Goal: Information Seeking & Learning: Find specific fact

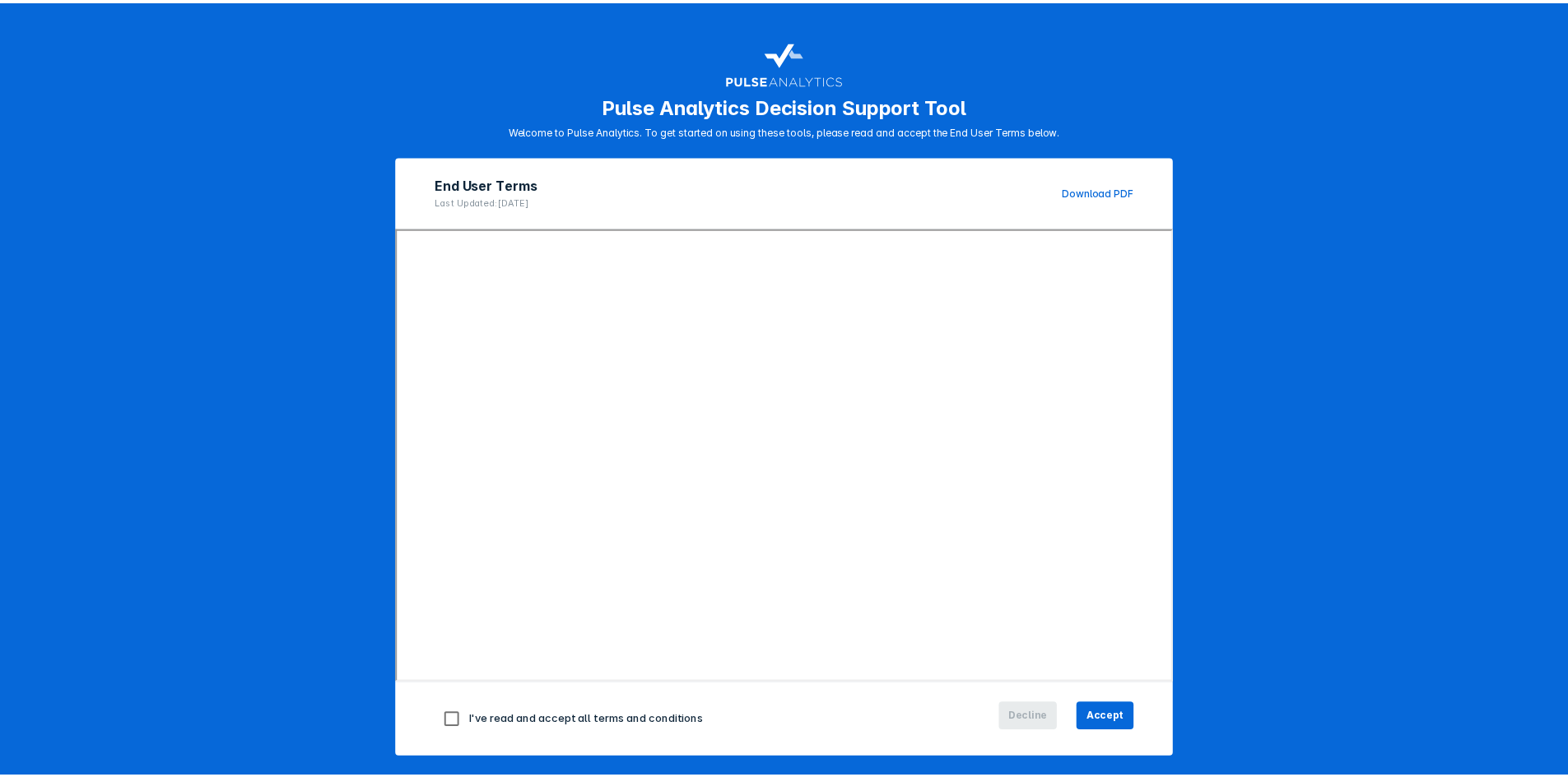
scroll to position [7, 0]
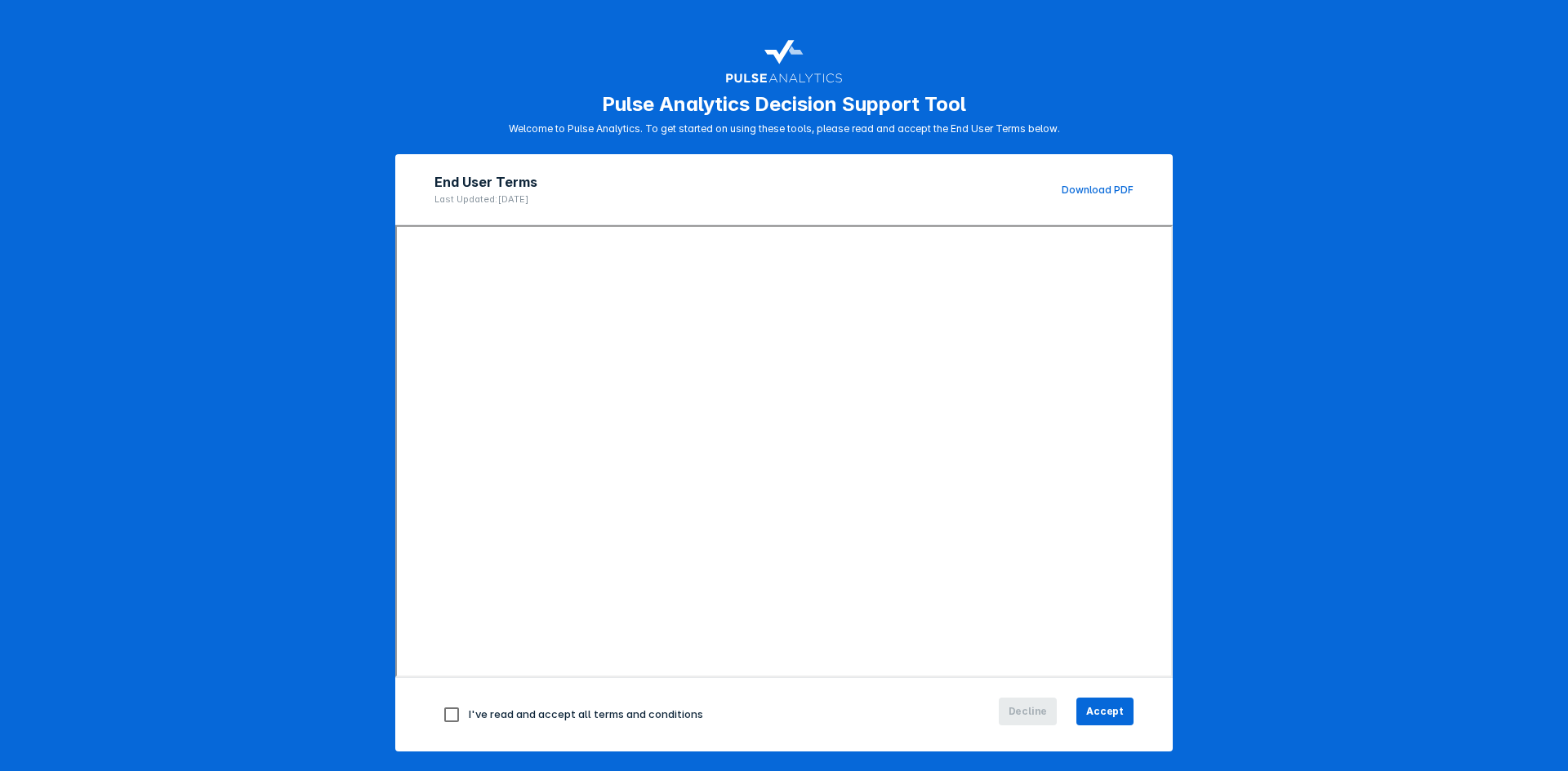
click at [448, 719] on input "checkbox" at bounding box center [452, 715] width 35 height 35
checkbox input "true"
click at [1122, 705] on button "Accept" at bounding box center [1105, 711] width 57 height 28
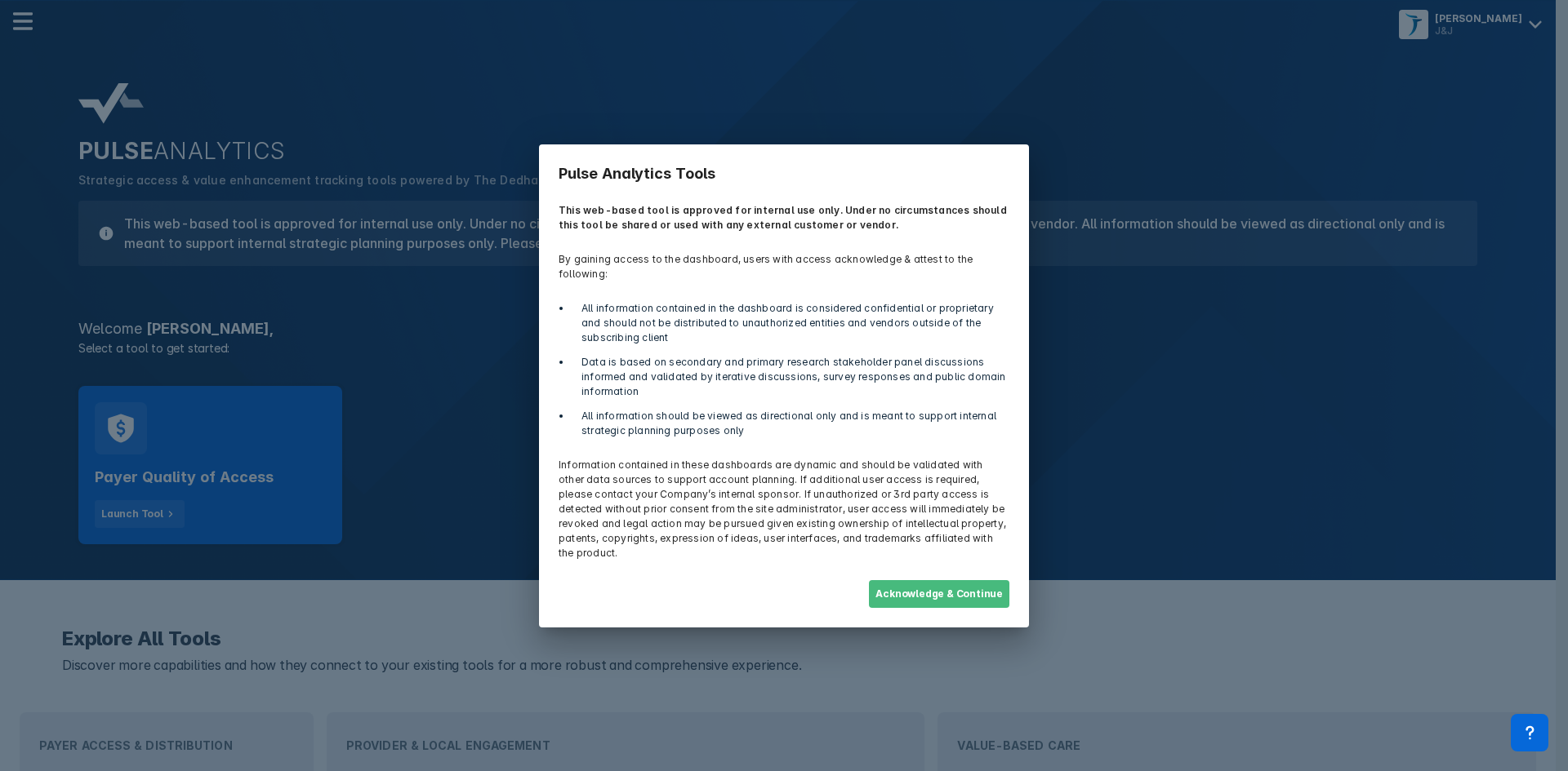
click at [977, 580] on button "Acknowledge & Continue" at bounding box center [939, 594] width 141 height 28
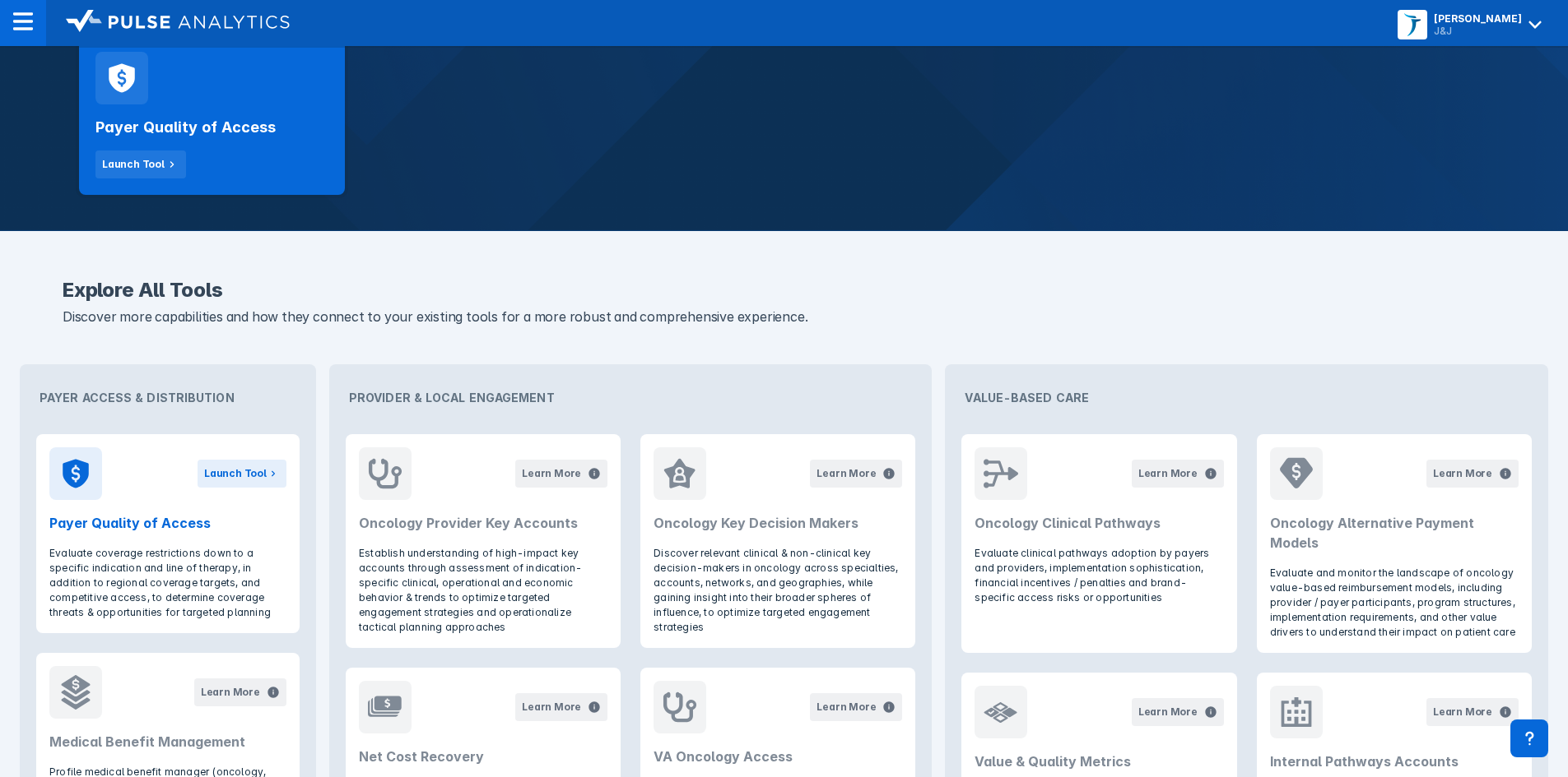
scroll to position [329, 0]
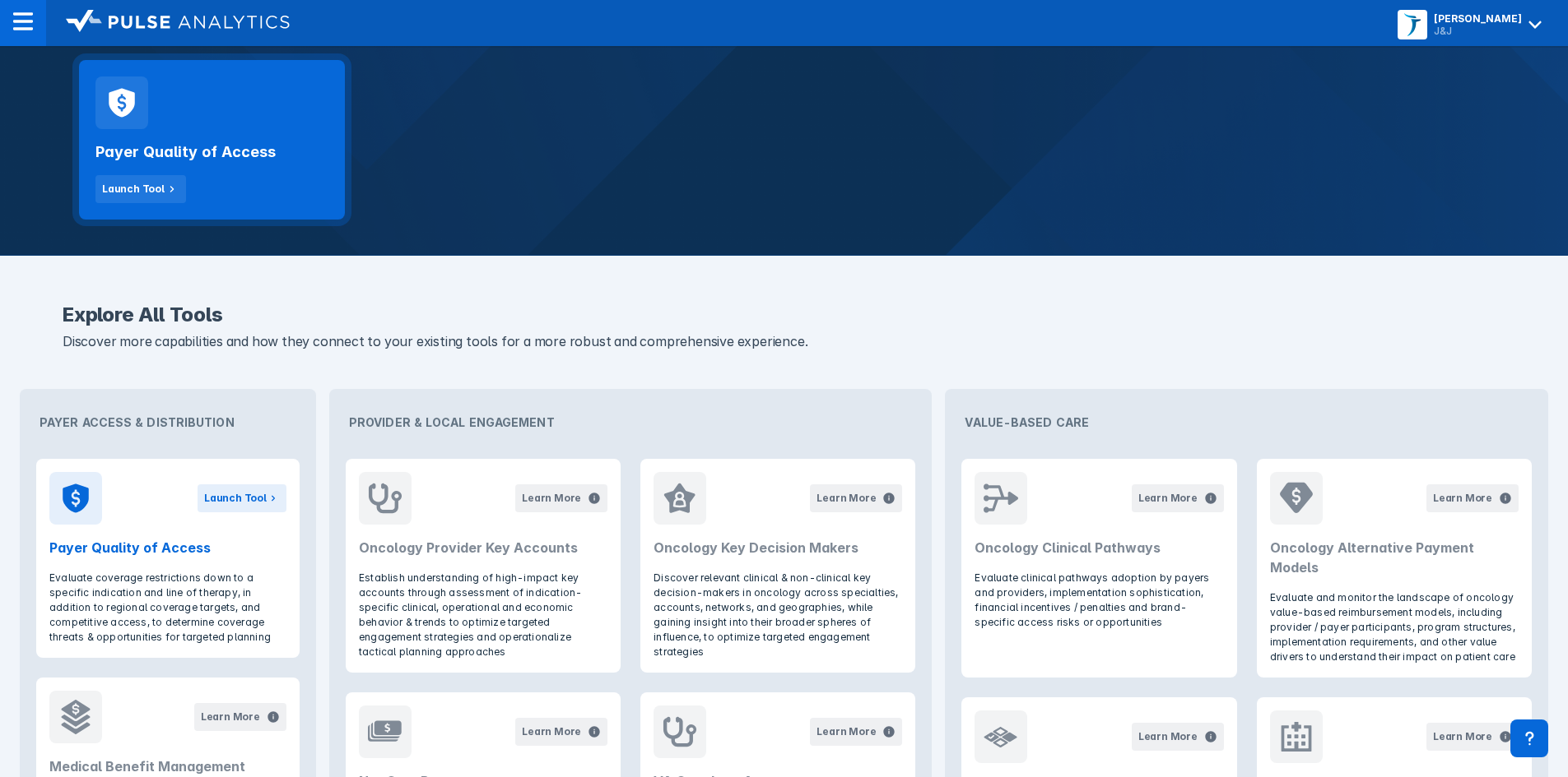
click at [259, 173] on div "Payer Quality of Access Launch Tool" at bounding box center [212, 165] width 233 height 74
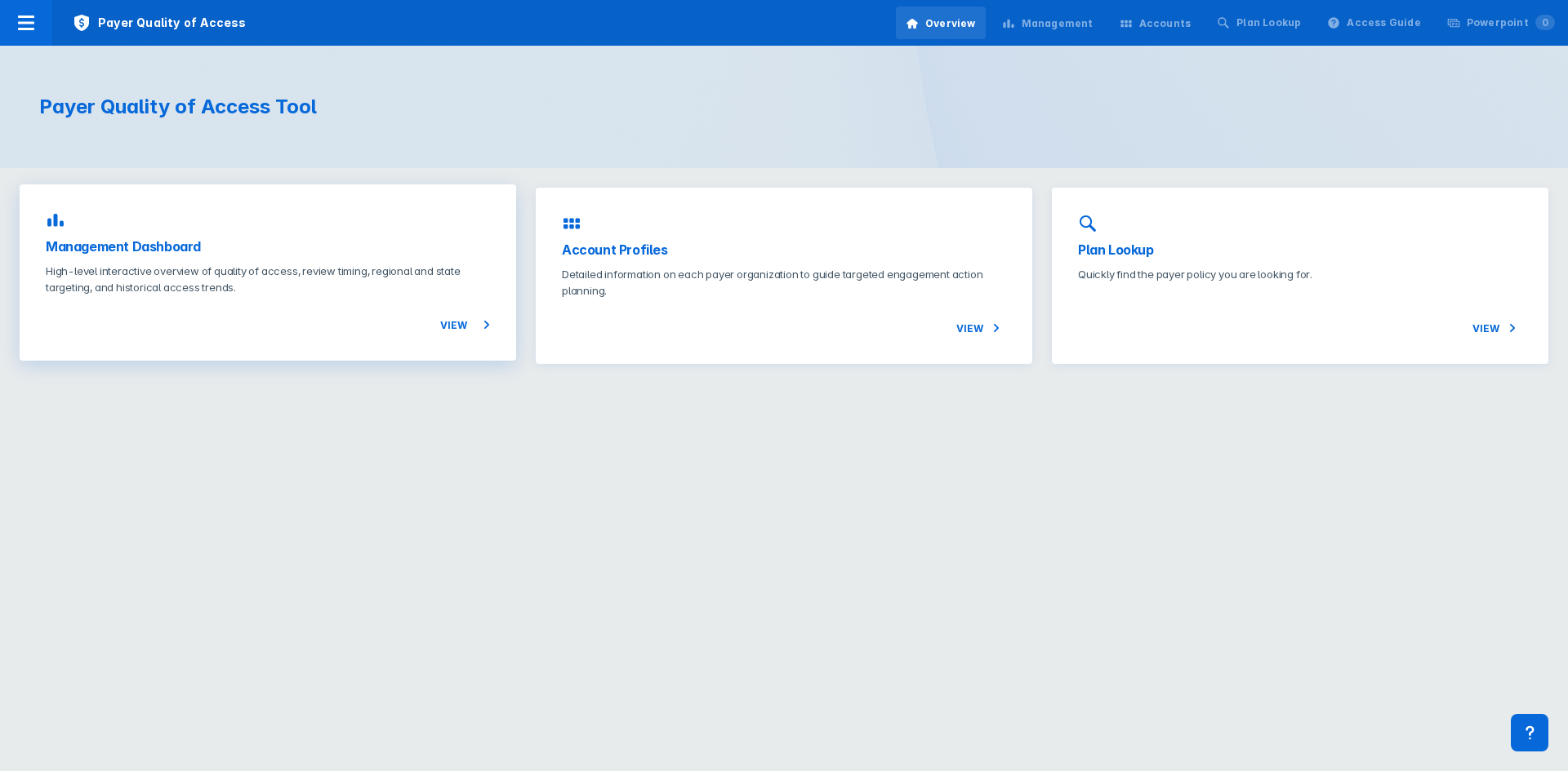
click at [326, 290] on p "High-level interactive overview of quality of access, review timing, regional a…" at bounding box center [268, 279] width 444 height 33
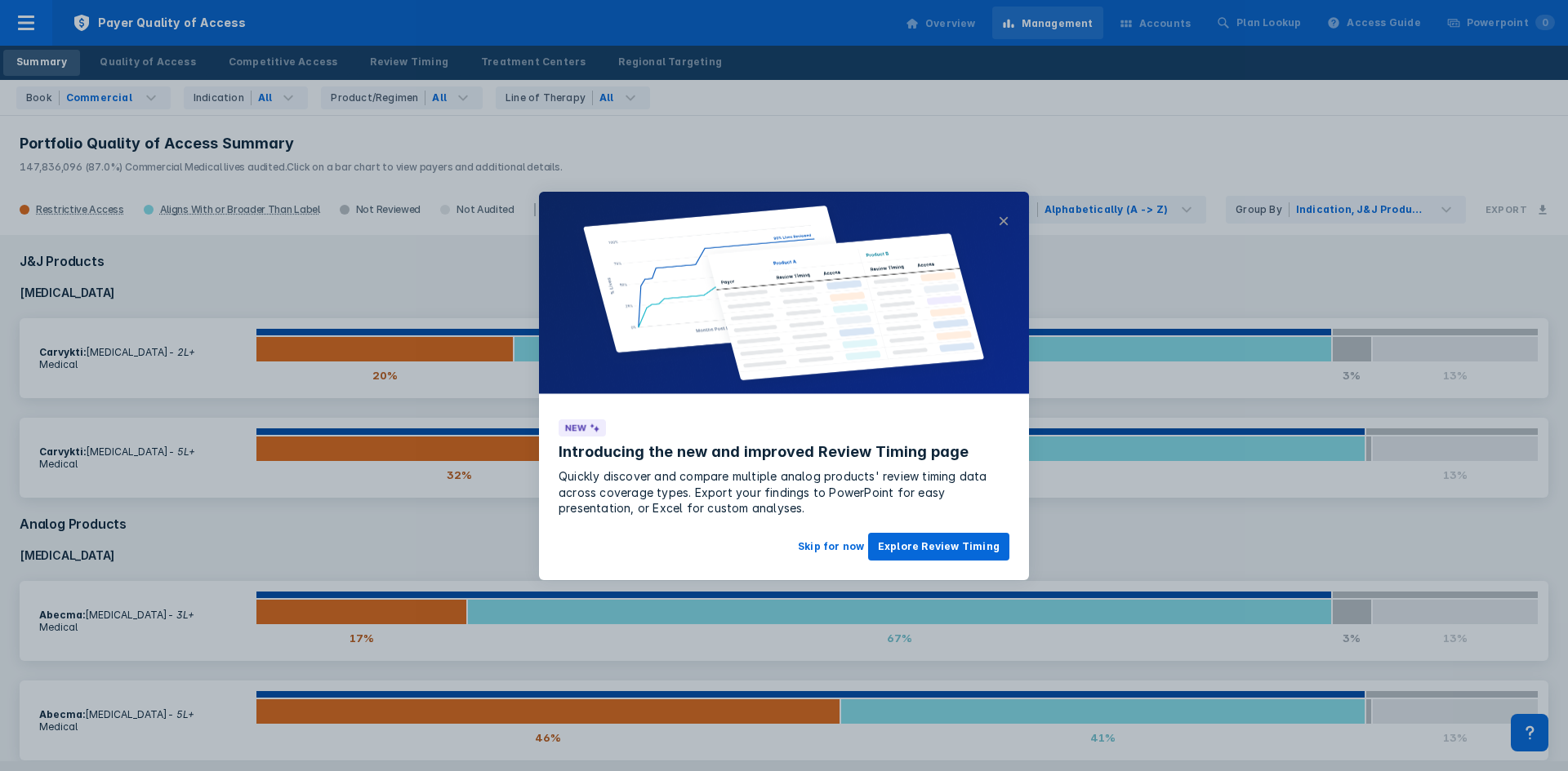
click at [998, 216] on button "×" at bounding box center [1003, 221] width 11 height 20
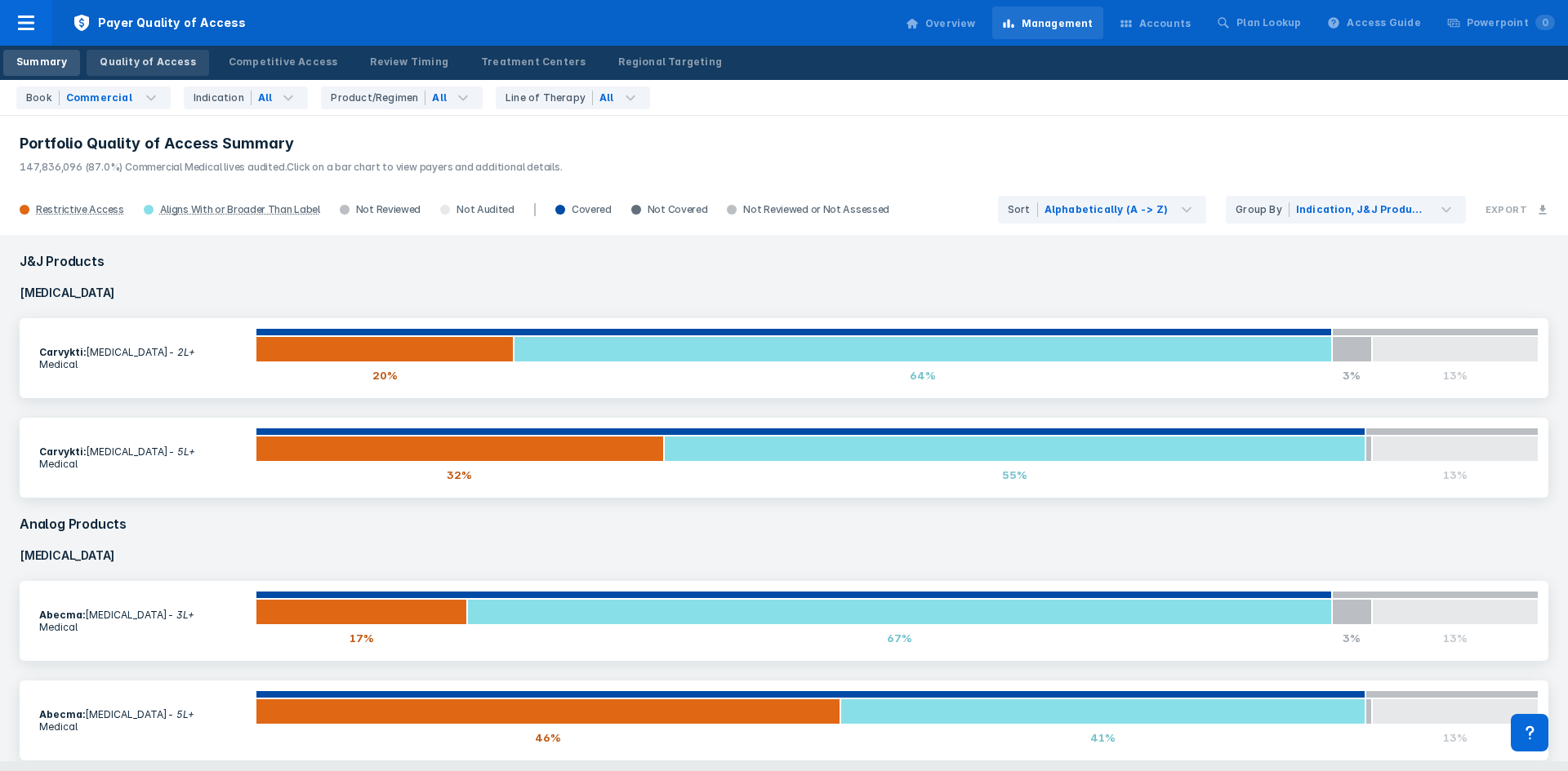
click at [117, 61] on div "Quality of Access" at bounding box center [147, 61] width 96 height 15
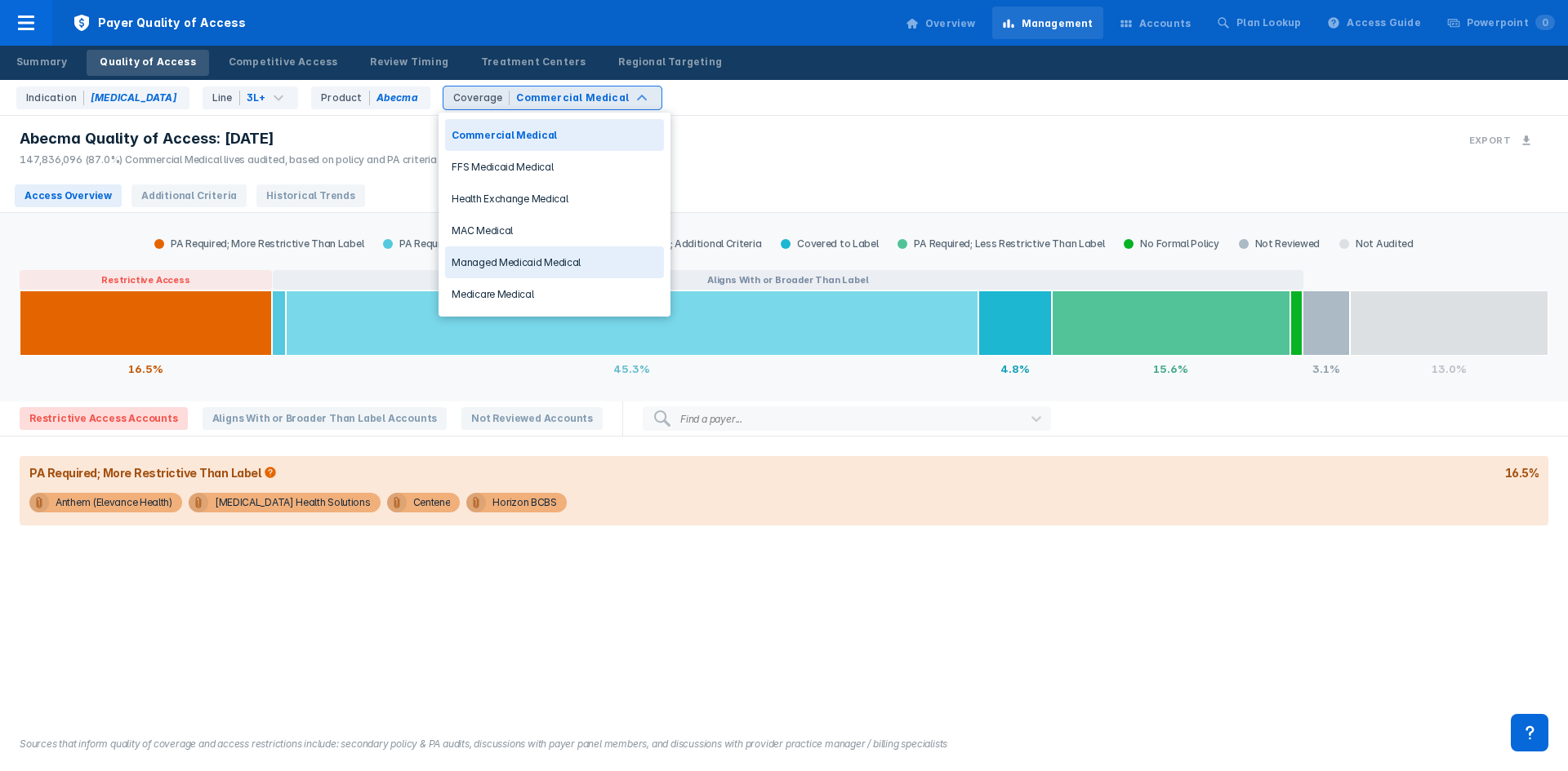
click at [564, 261] on div "Managed Medicaid Medical" at bounding box center [554, 262] width 219 height 32
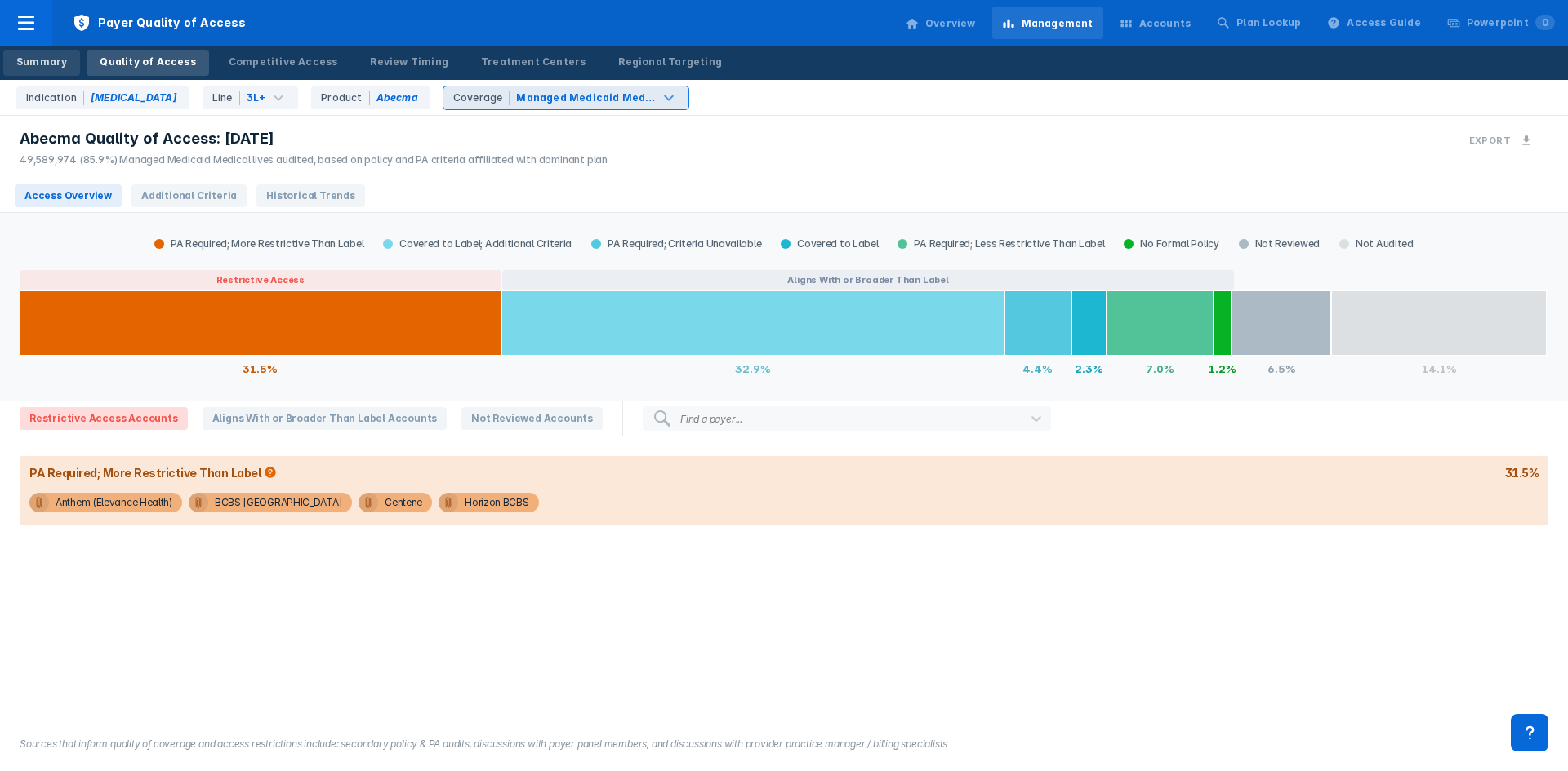
click at [48, 60] on div "Summary" at bounding box center [41, 61] width 51 height 15
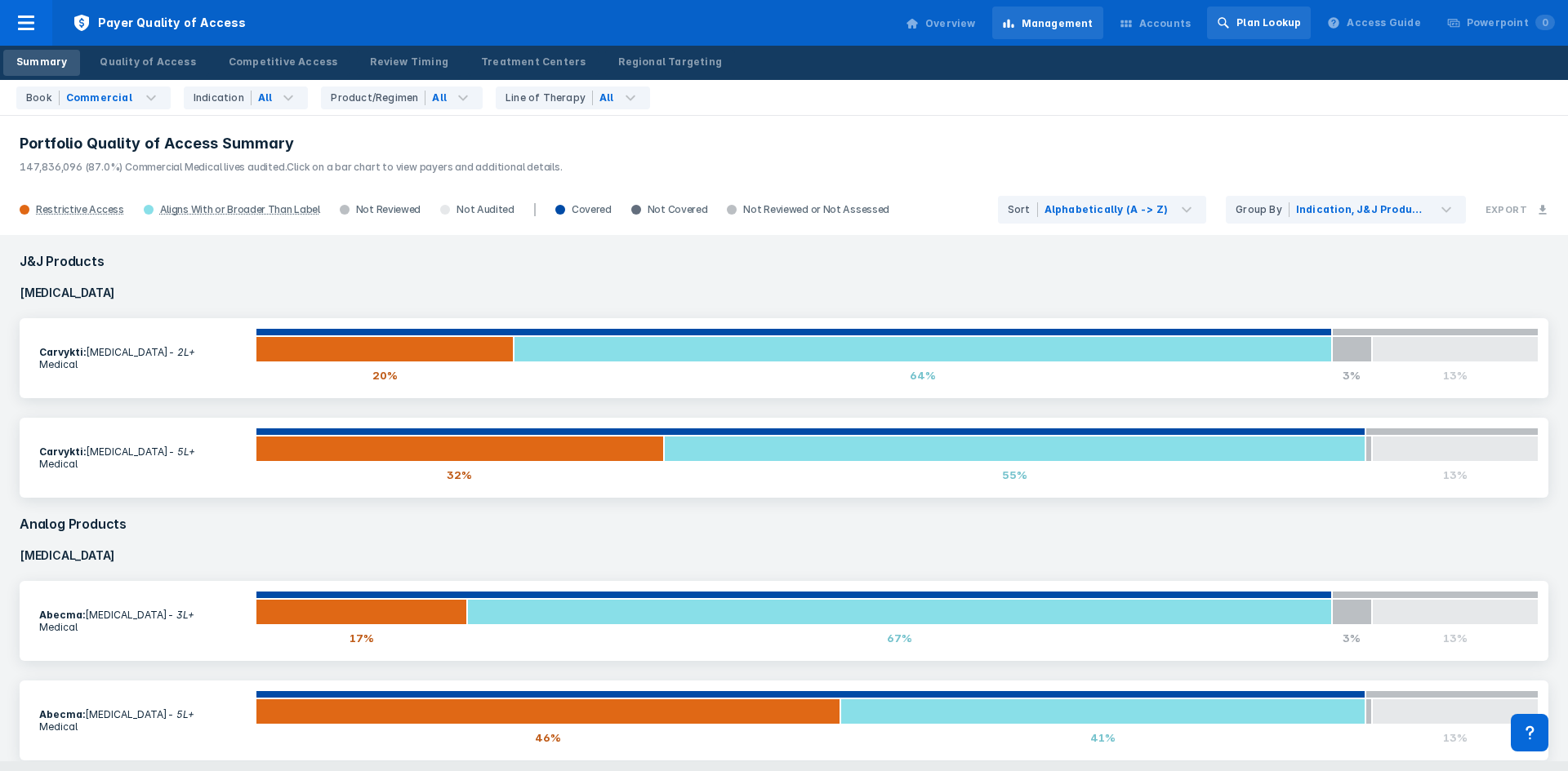
click at [1286, 17] on div "Plan Lookup" at bounding box center [1268, 22] width 65 height 15
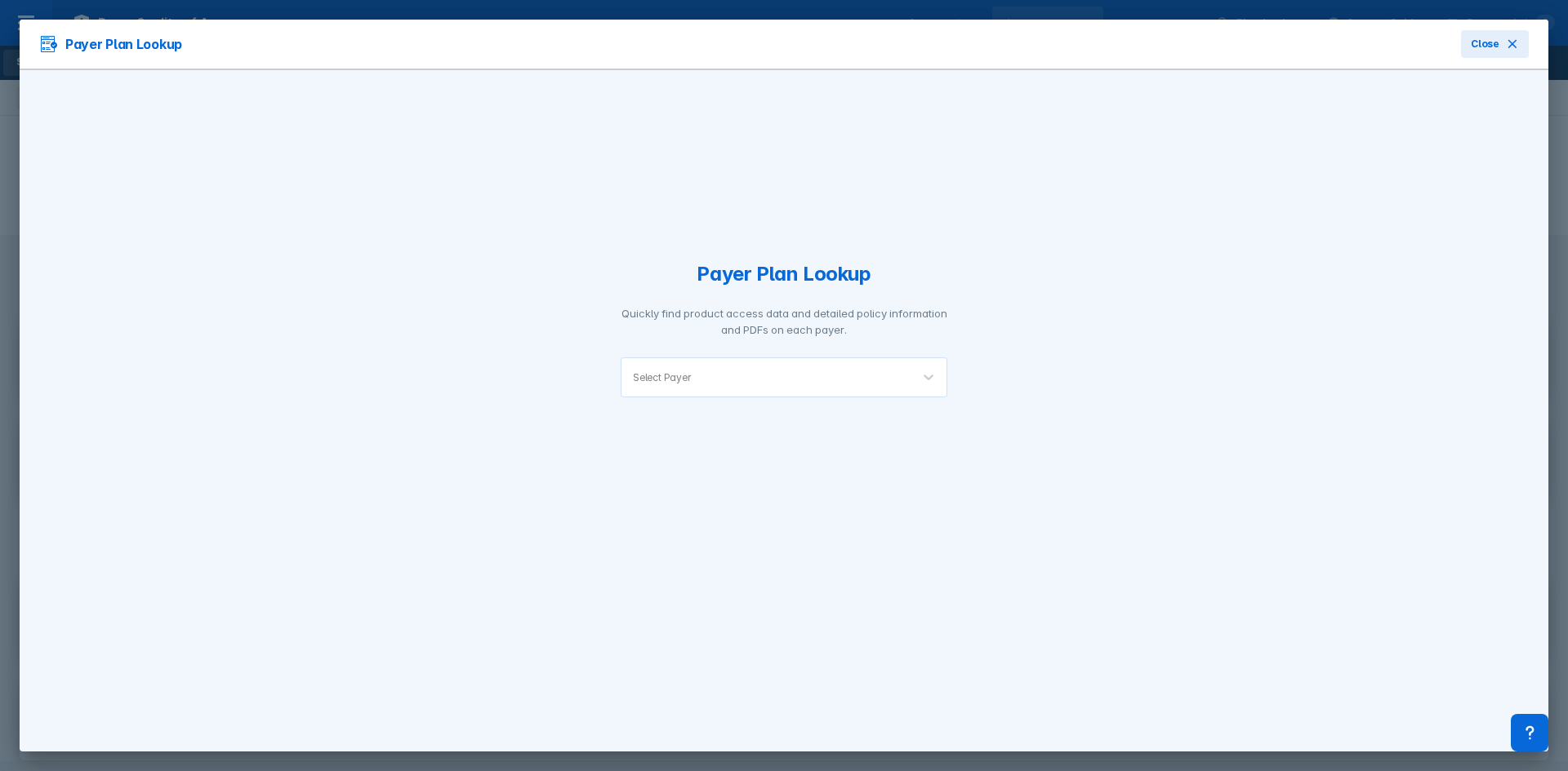
click at [704, 360] on div "Select Payer" at bounding box center [765, 377] width 289 height 38
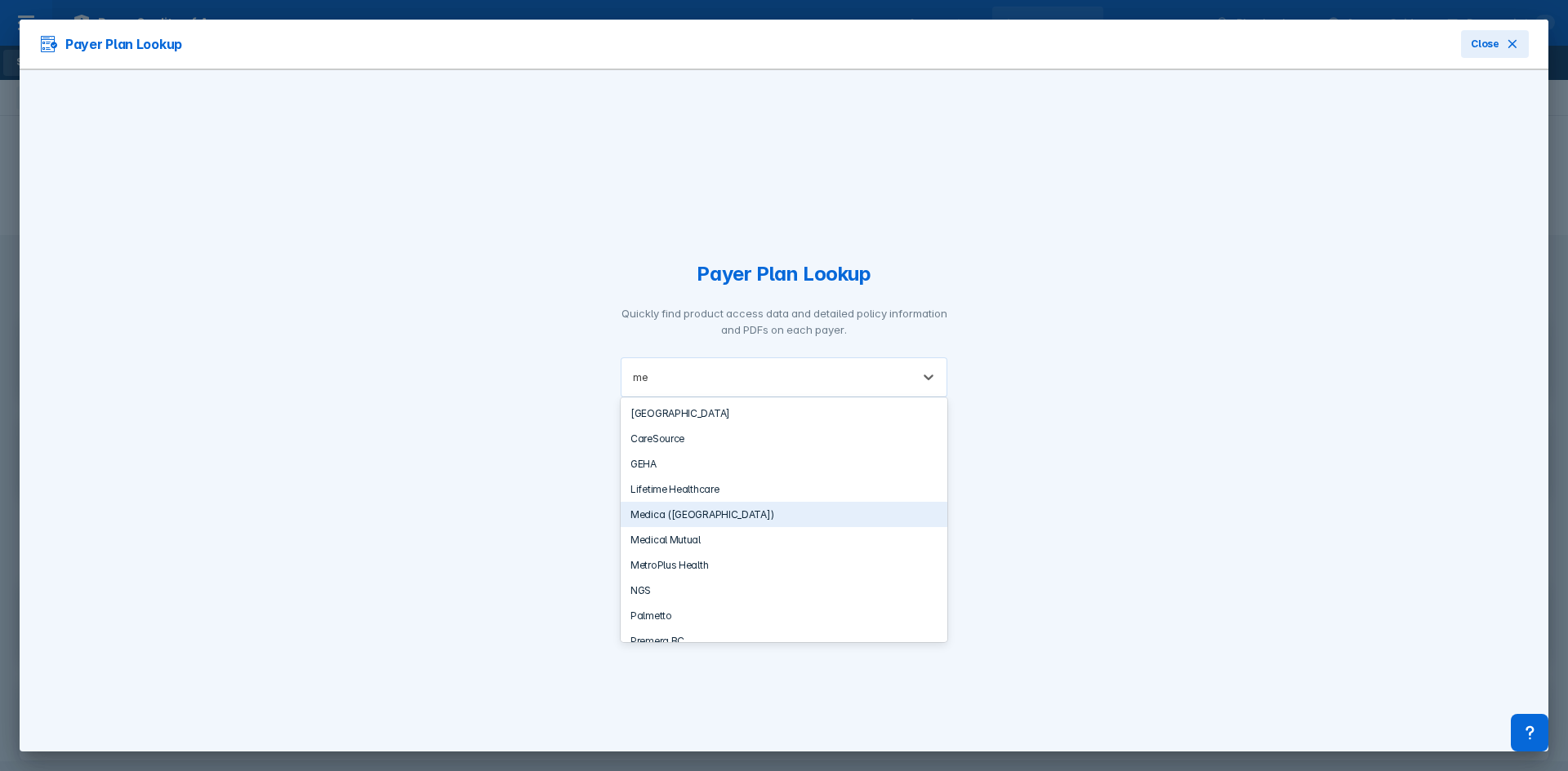
type input "m"
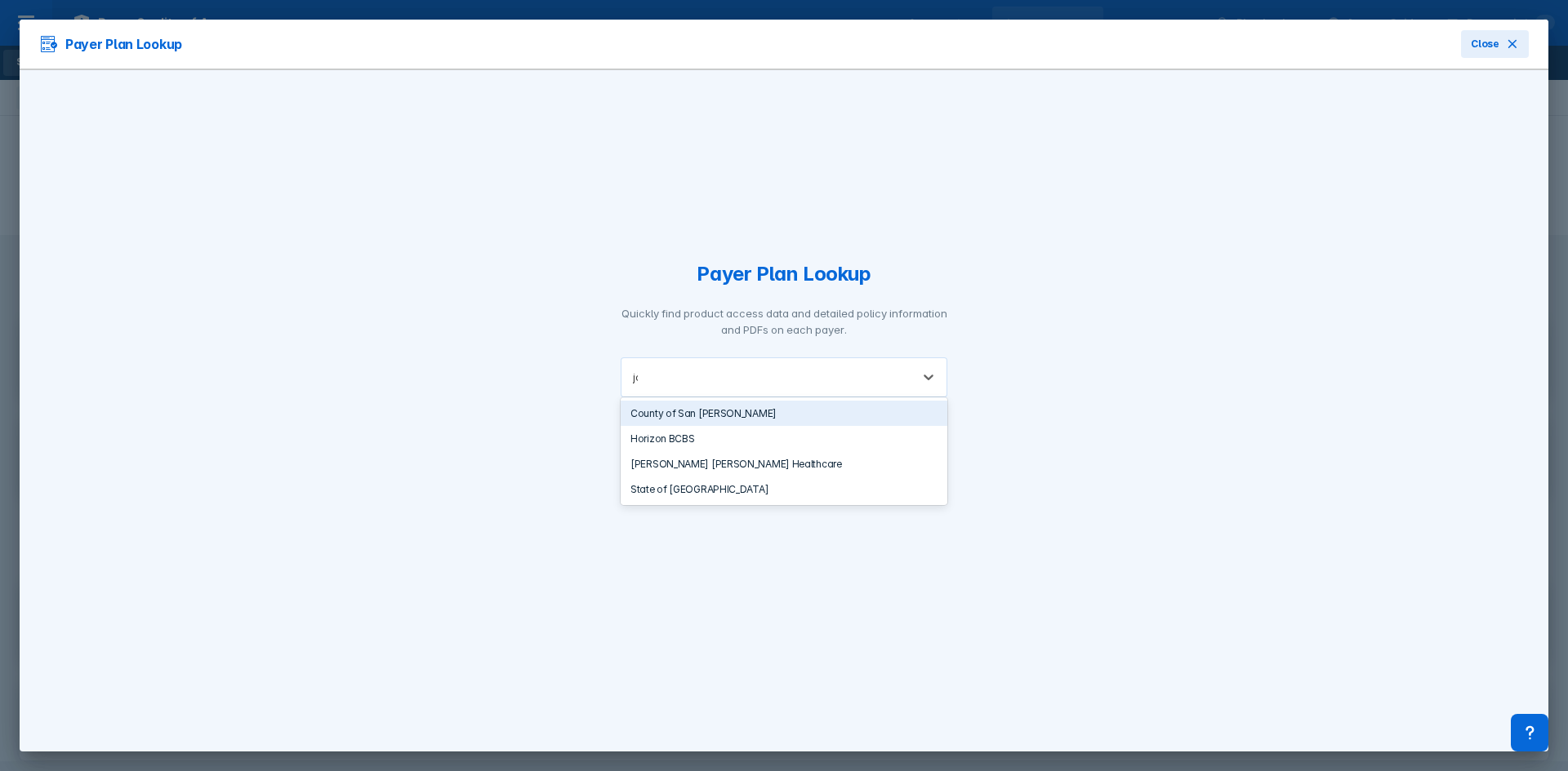
type input "j"
type input "[PERSON_NAME]"
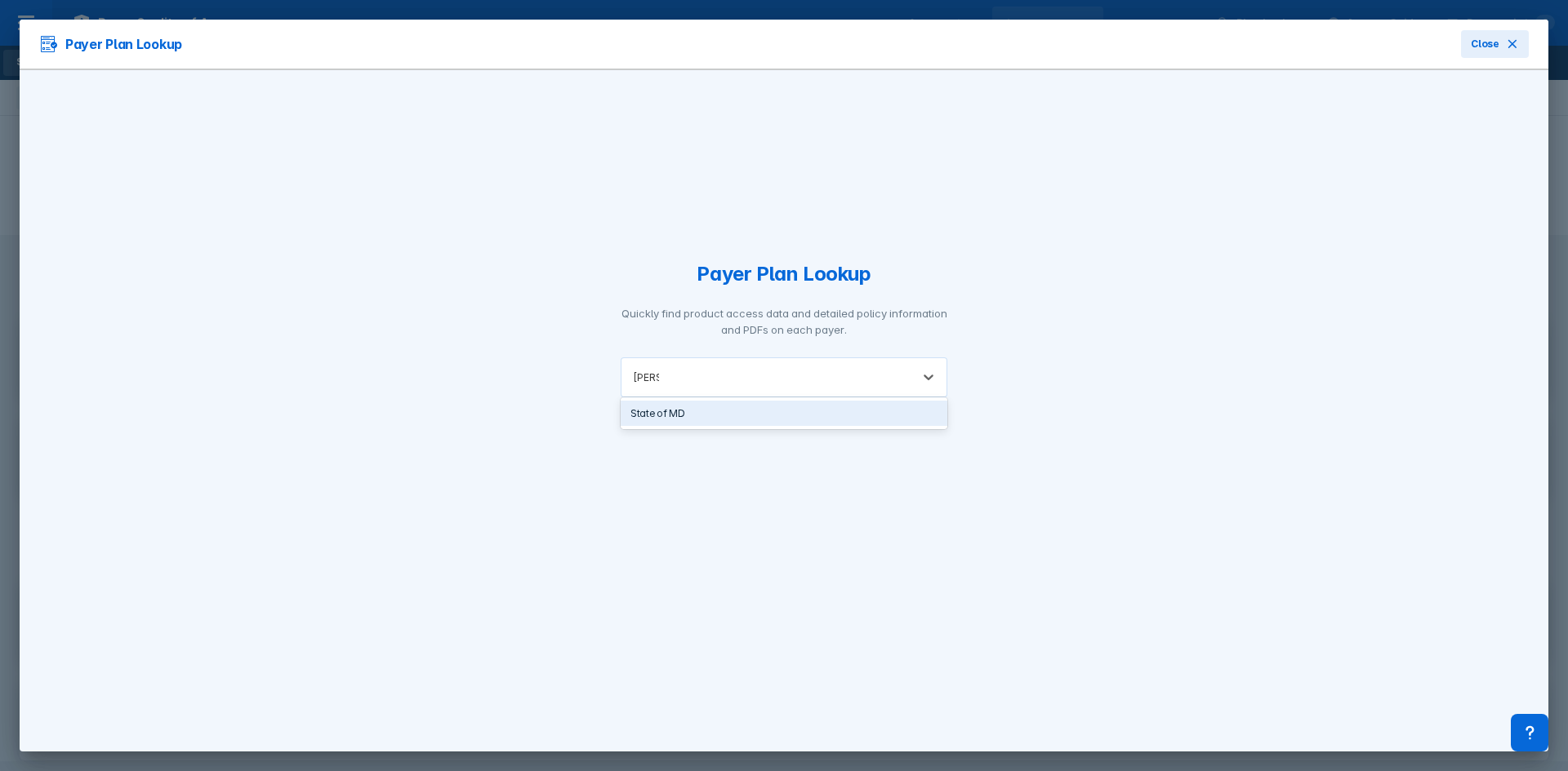
click at [740, 414] on div "State of MD" at bounding box center [784, 413] width 327 height 25
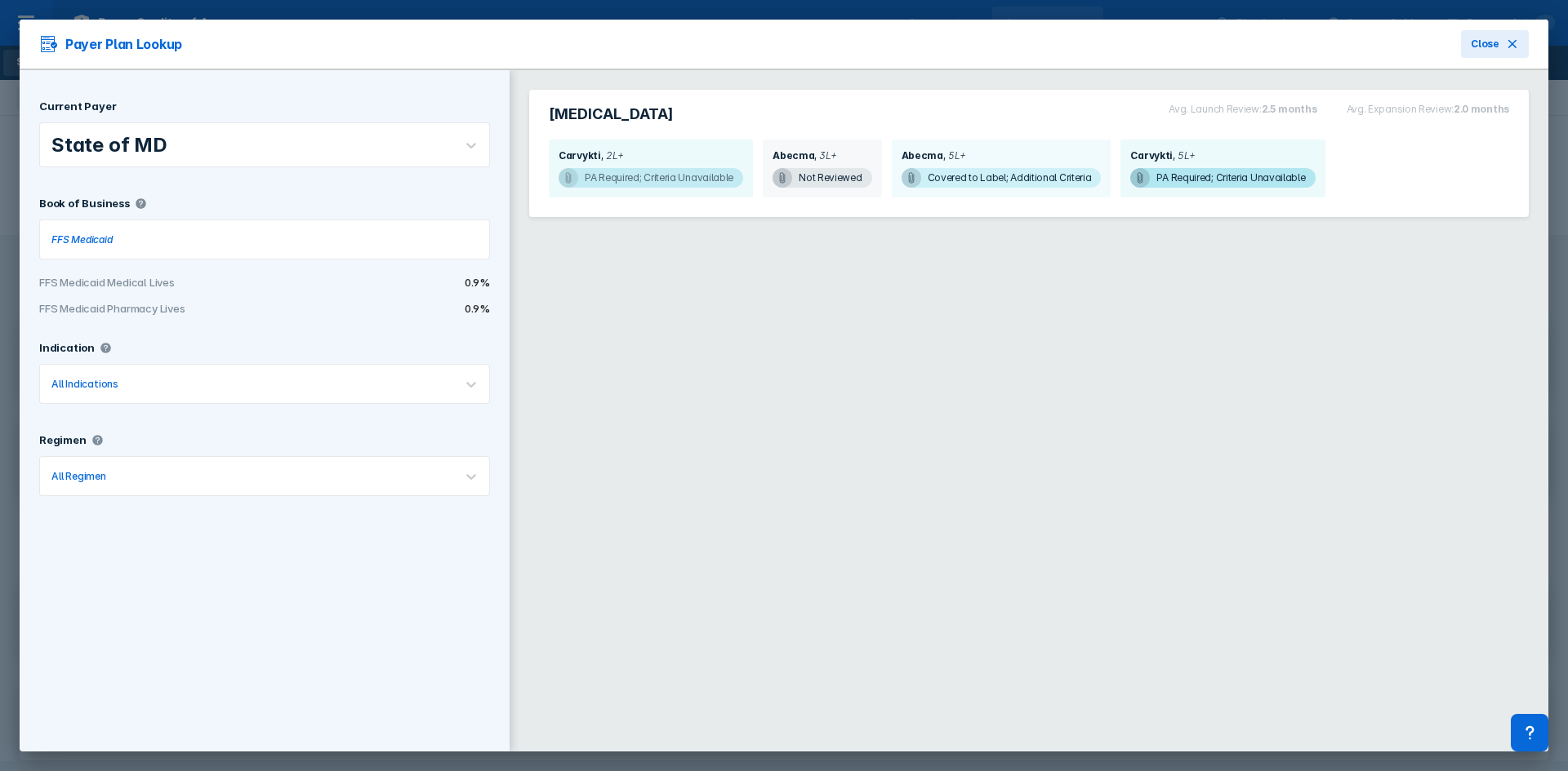
click at [662, 171] on span "PA Required; Criteria Unavailable" at bounding box center [651, 178] width 185 height 20
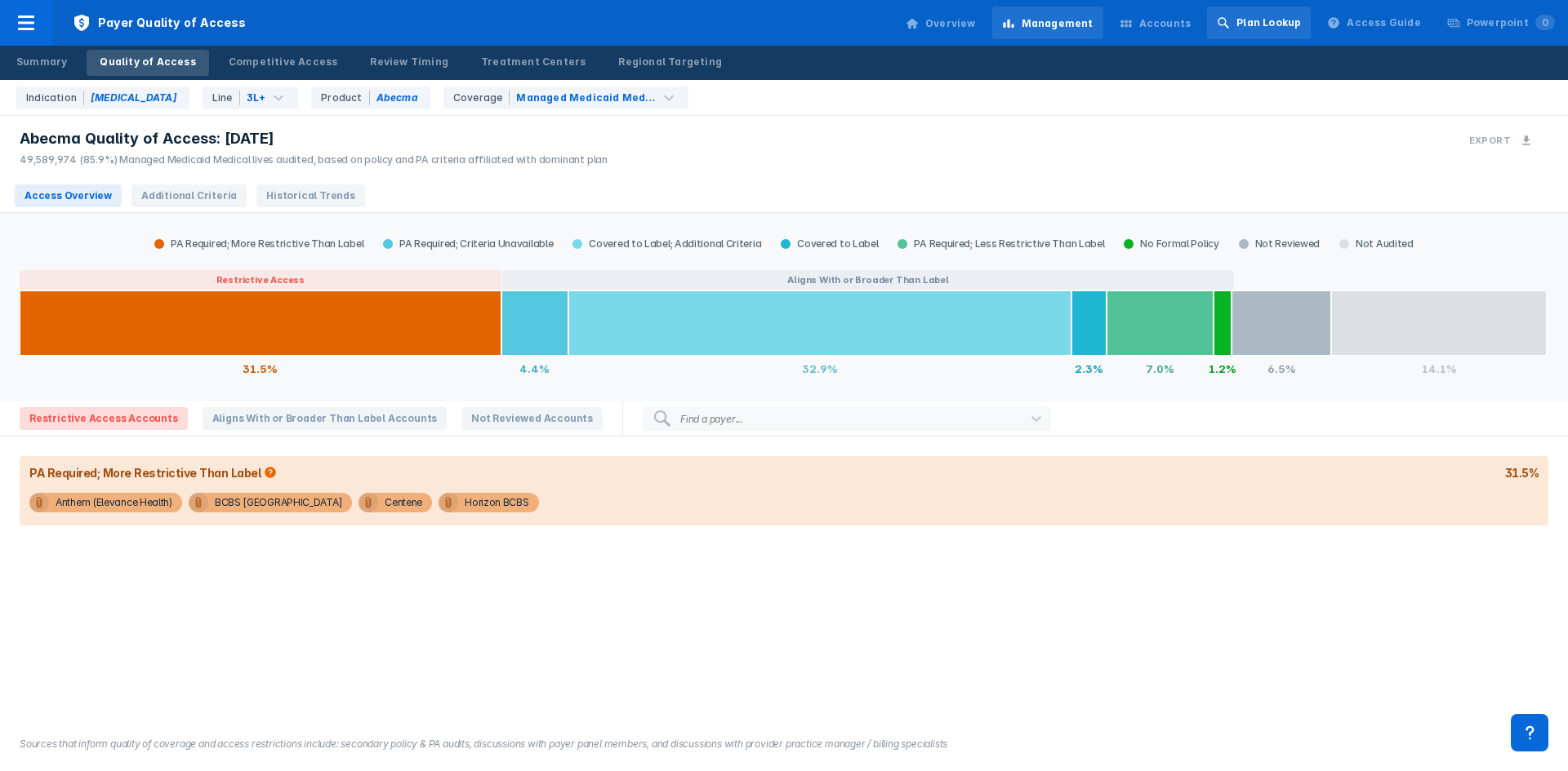
click at [1275, 18] on div "Plan Lookup" at bounding box center [1268, 22] width 65 height 15
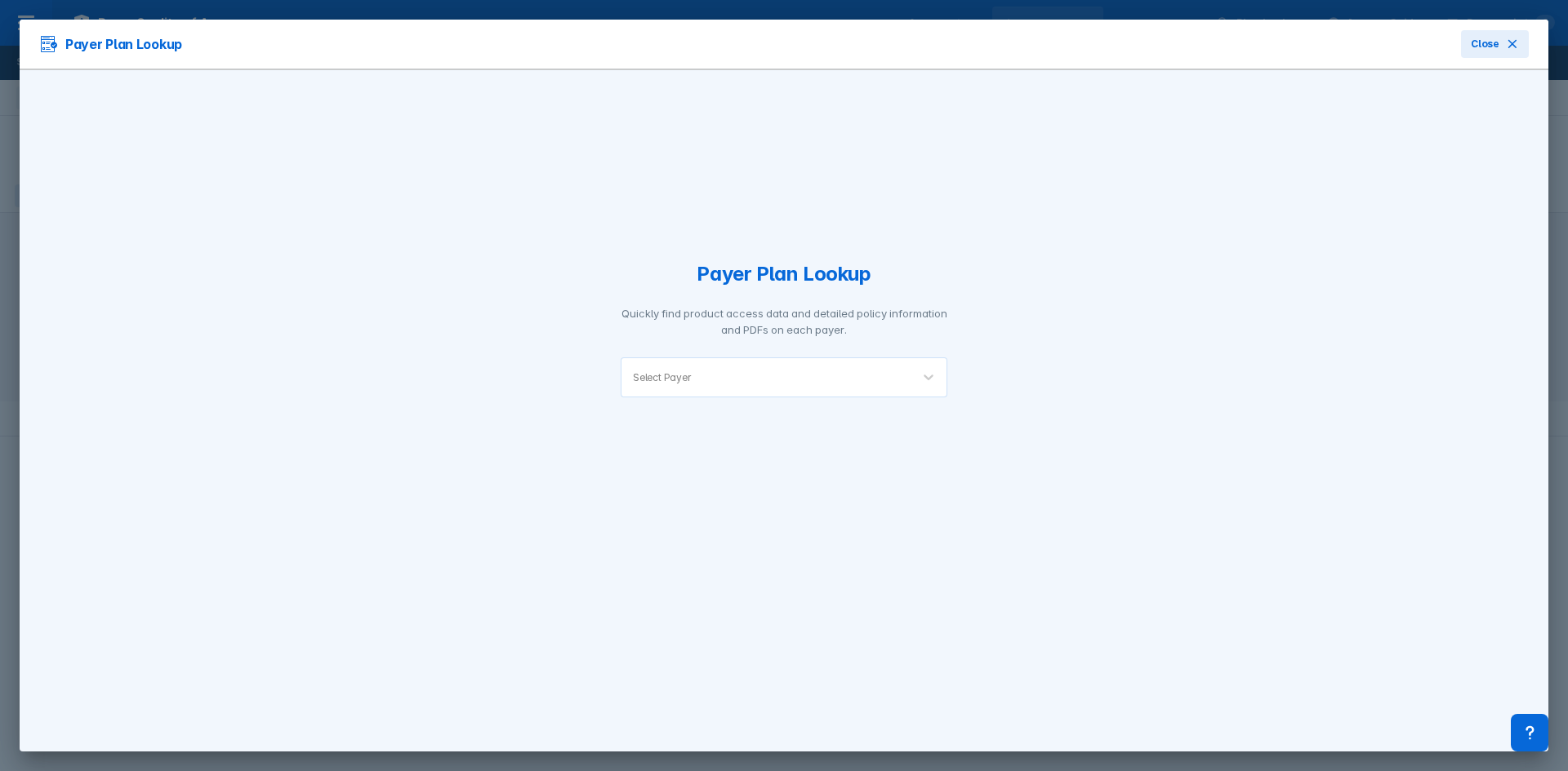
click at [771, 370] on div at bounding box center [797, 377] width 205 height 16
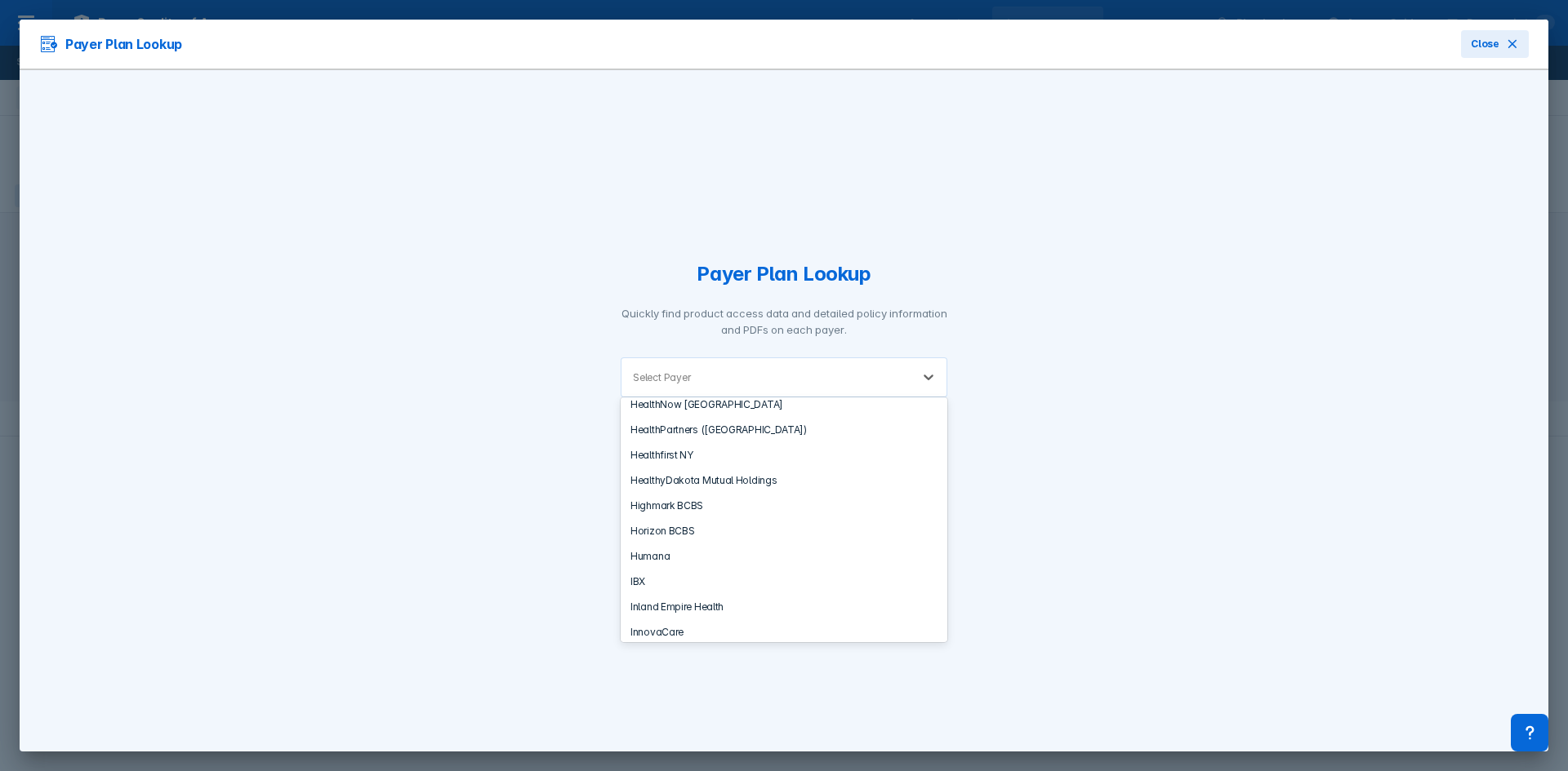
scroll to position [1476, 0]
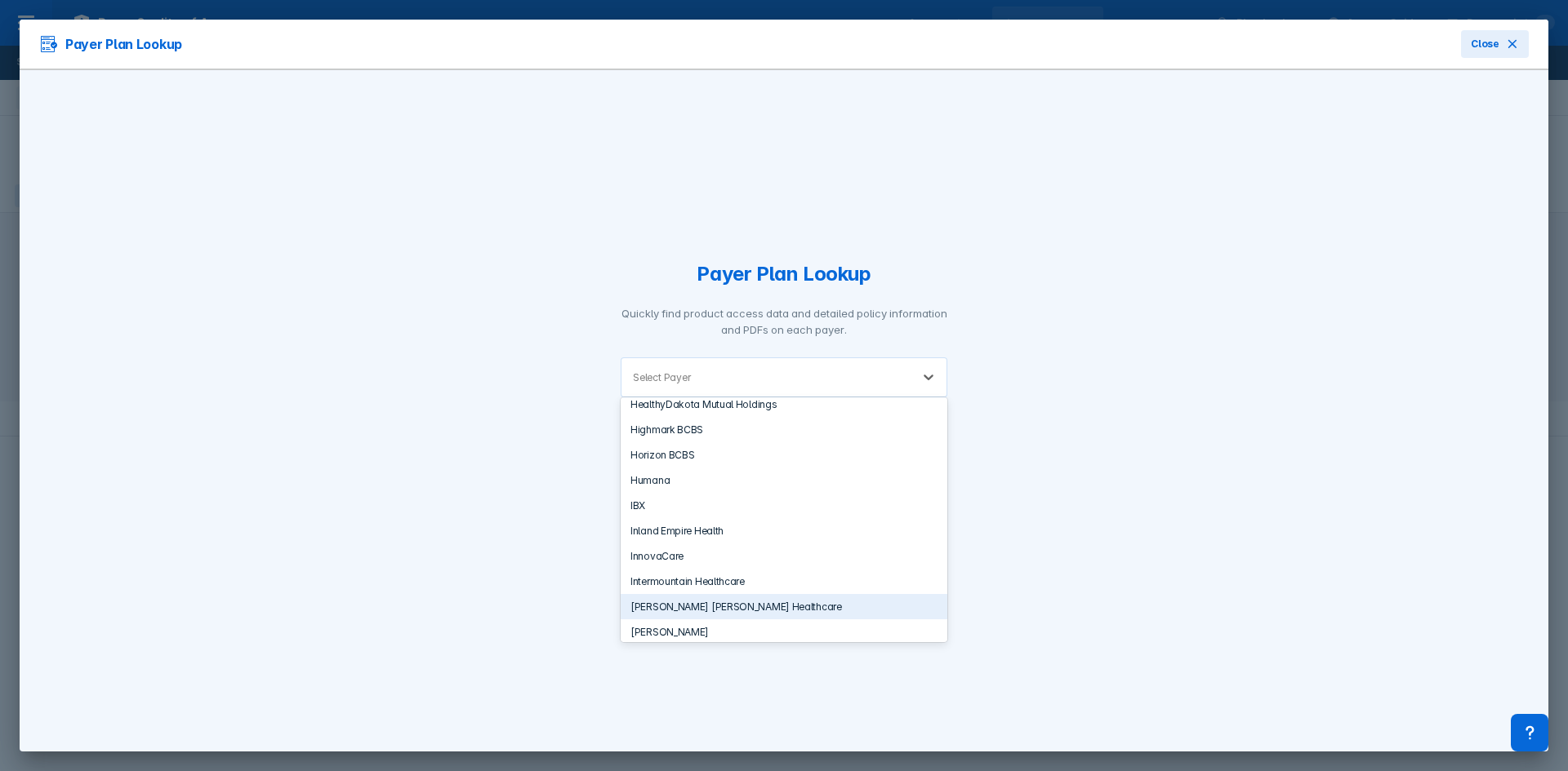
click at [757, 607] on div "[PERSON_NAME] [PERSON_NAME] Healthcare" at bounding box center [784, 606] width 327 height 25
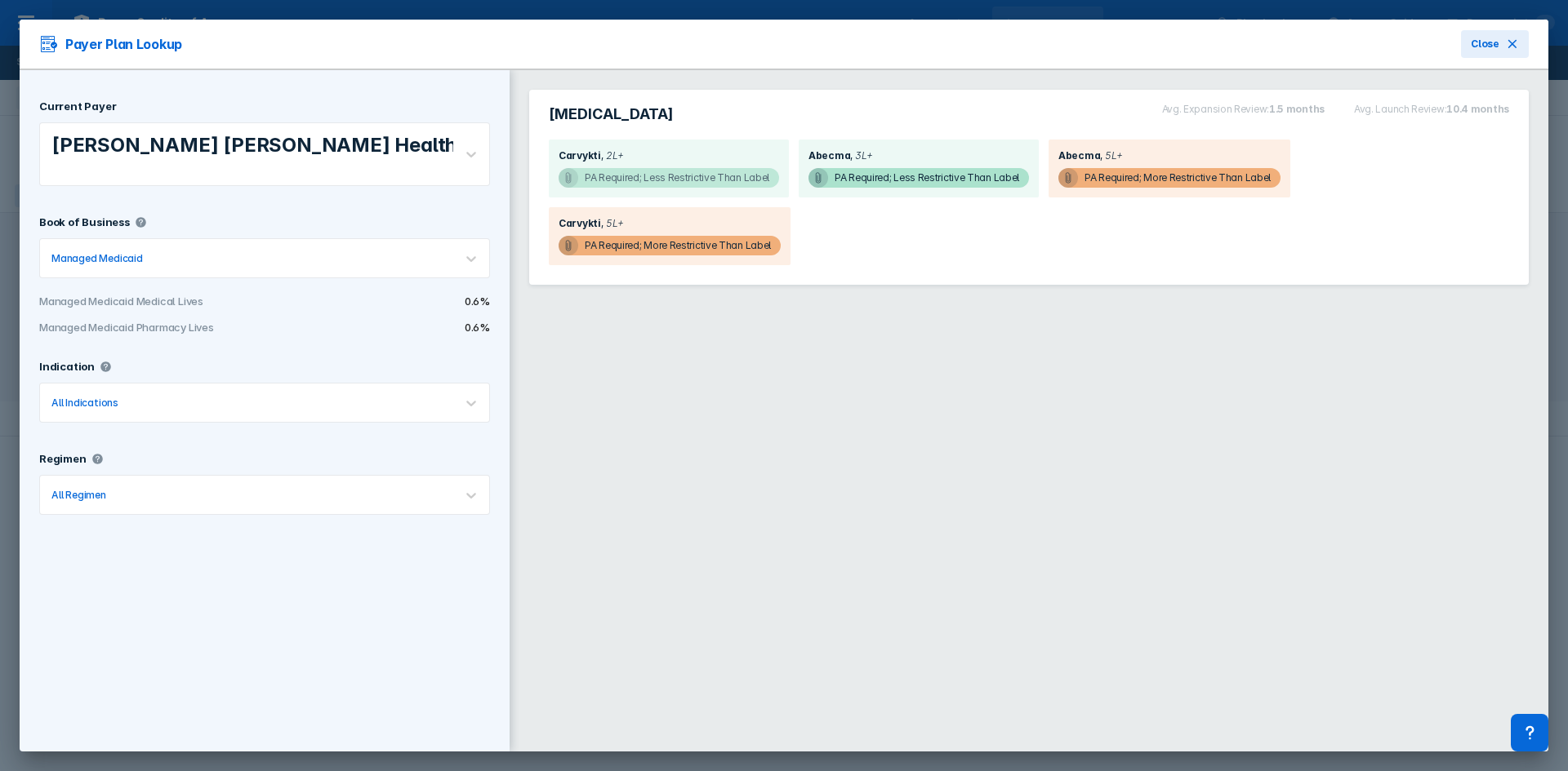
click at [685, 179] on span "PA Required; Less Restrictive Than Label" at bounding box center [669, 178] width 220 height 20
